Goal: Navigation & Orientation: Find specific page/section

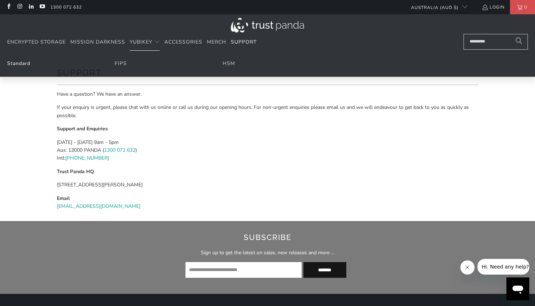
click at [17, 65] on link "Standard" at bounding box center [18, 63] width 23 height 7
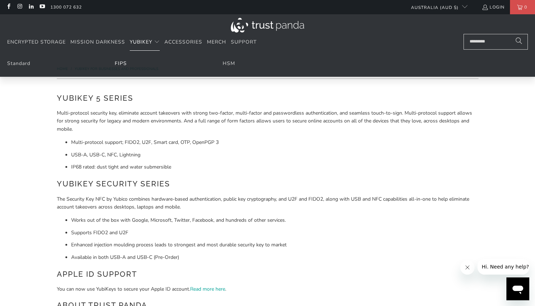
click at [123, 63] on link "FIPS" at bounding box center [121, 63] width 12 height 7
click at [30, 65] on li "Standard" at bounding box center [52, 64] width 90 height 8
click at [25, 65] on link "Standard" at bounding box center [18, 63] width 23 height 7
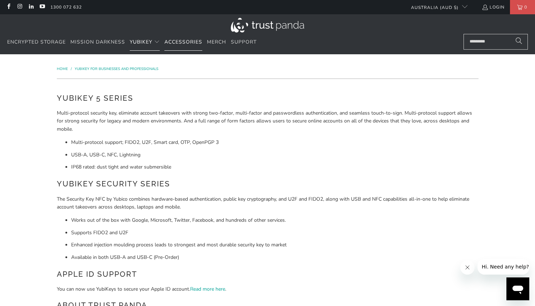
click at [179, 41] on span "Accessories" at bounding box center [183, 42] width 38 height 7
